Goal: Information Seeking & Learning: Learn about a topic

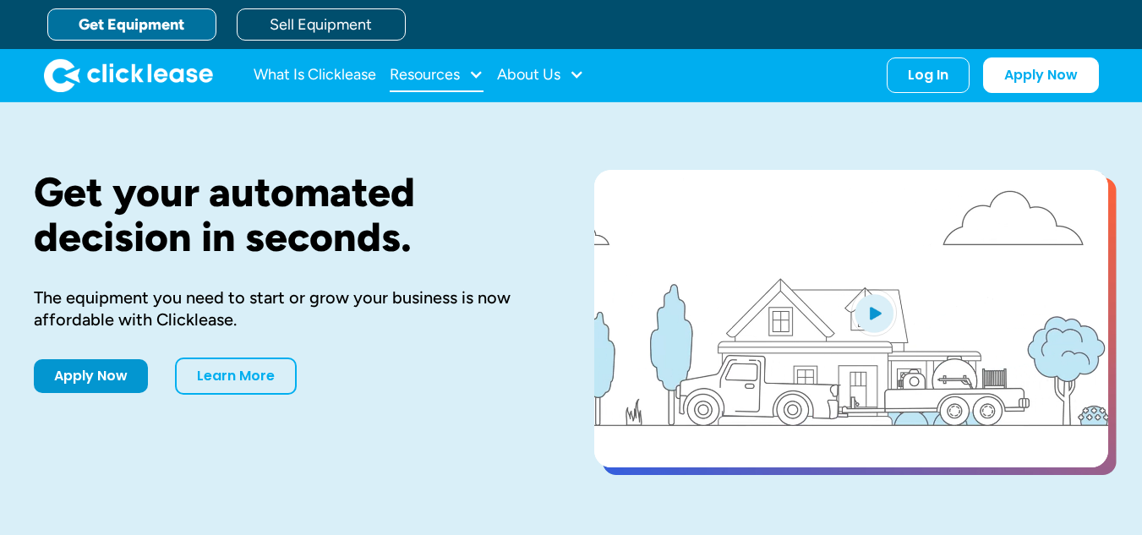
click at [451, 74] on div "Resources" at bounding box center [425, 74] width 70 height 0
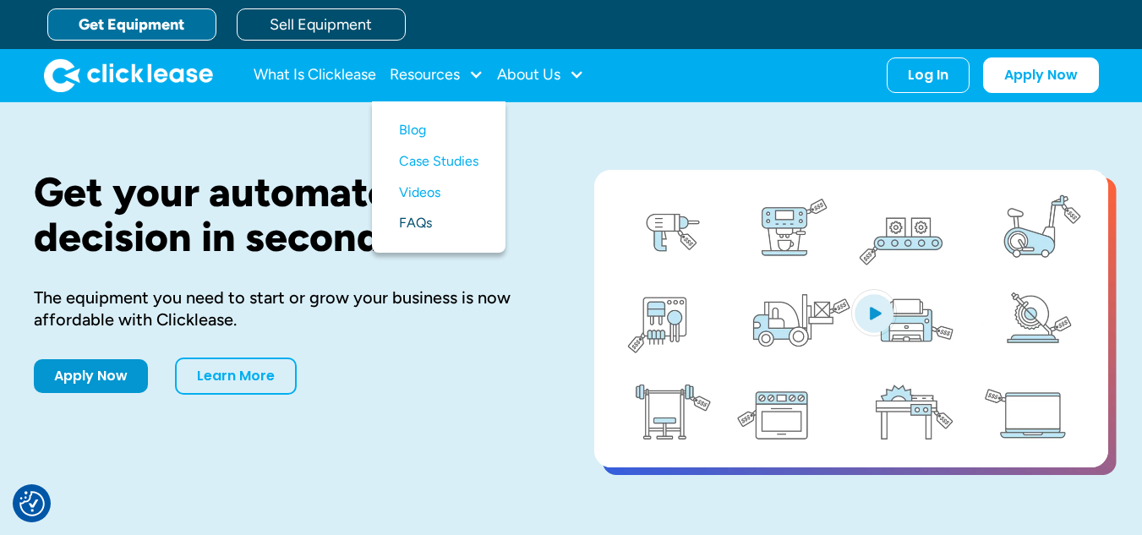
click at [412, 222] on link "FAQs" at bounding box center [438, 223] width 79 height 31
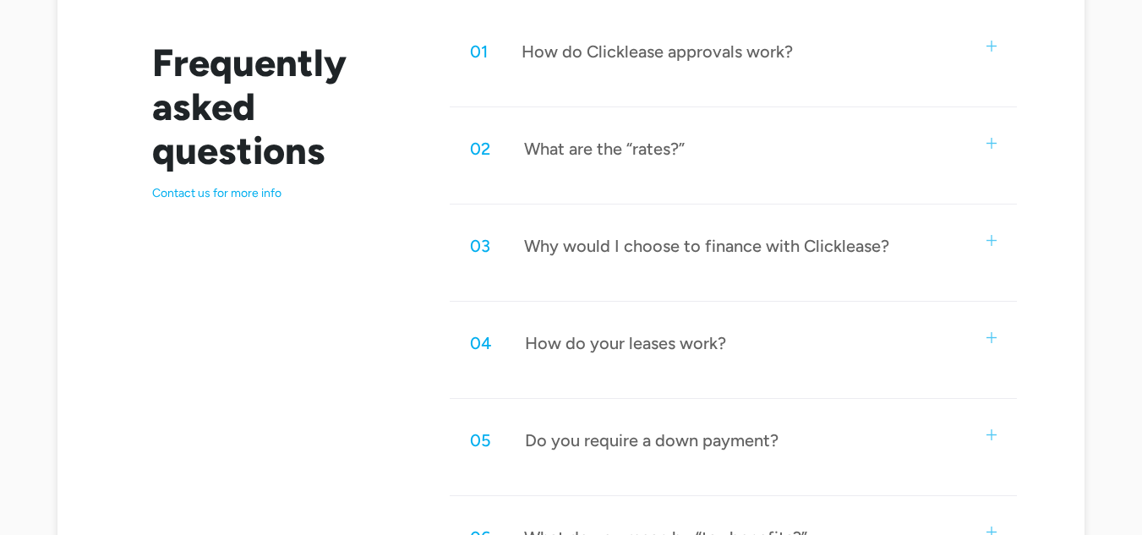
scroll to position [1014, 0]
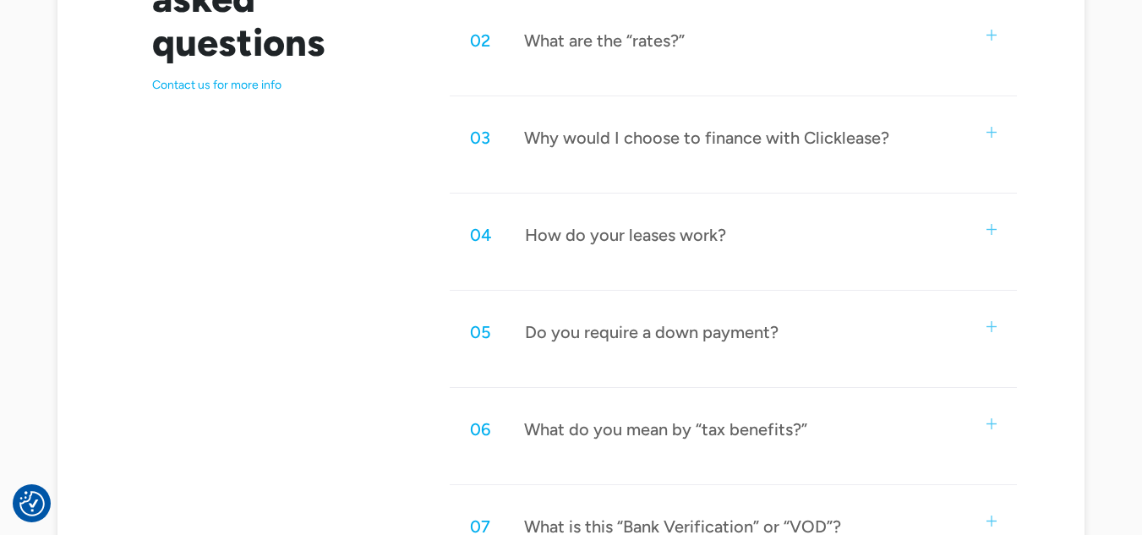
click at [748, 433] on div "What do you mean by “tax benefits?”" at bounding box center [665, 429] width 283 height 22
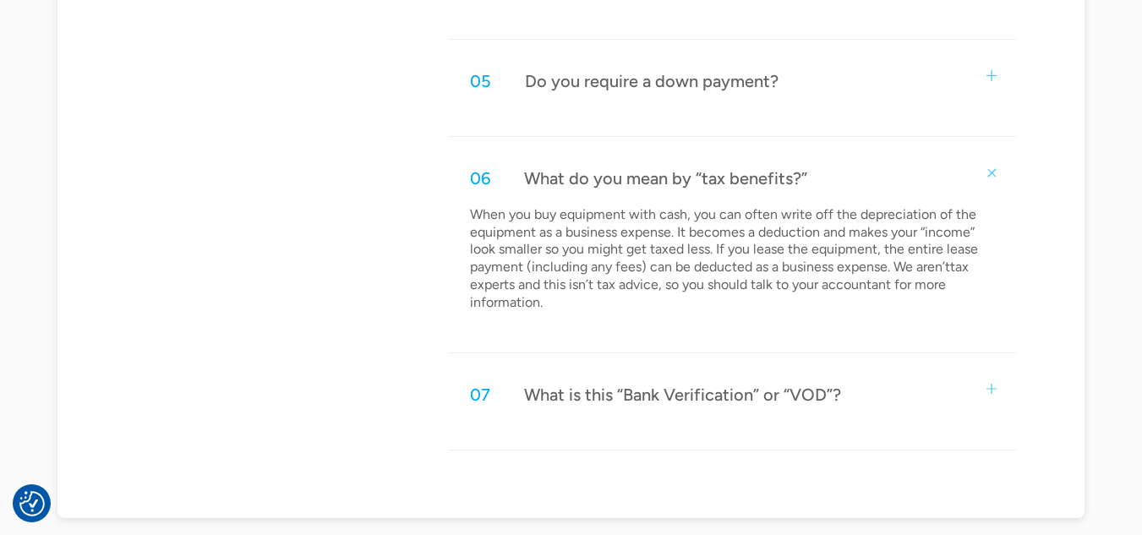
scroll to position [1268, 0]
